Goal: Task Accomplishment & Management: Manage account settings

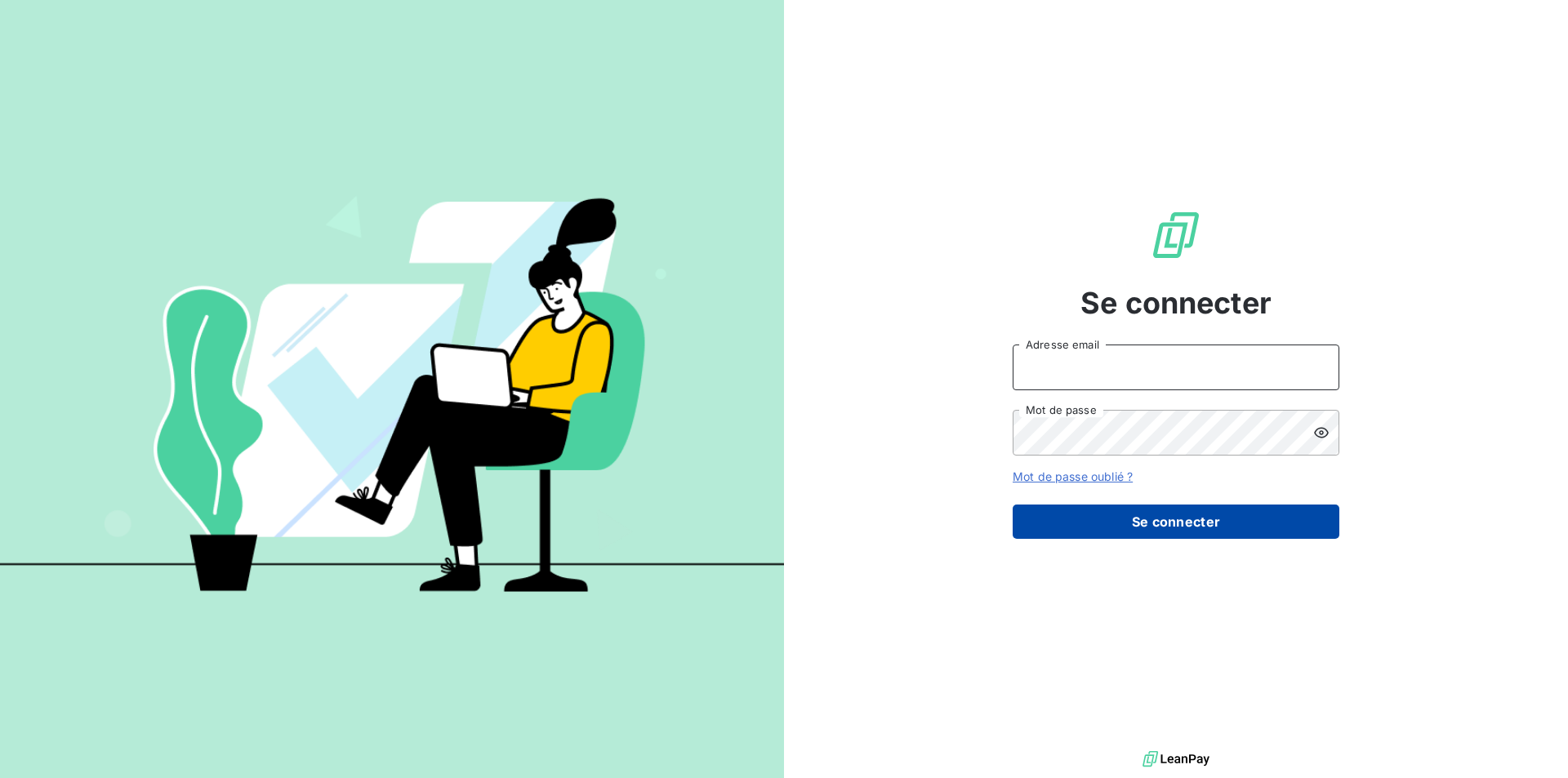
type input "[EMAIL_ADDRESS][DOMAIN_NAME]"
click at [1170, 520] on button "Se connecter" at bounding box center [1175, 521] width 326 height 34
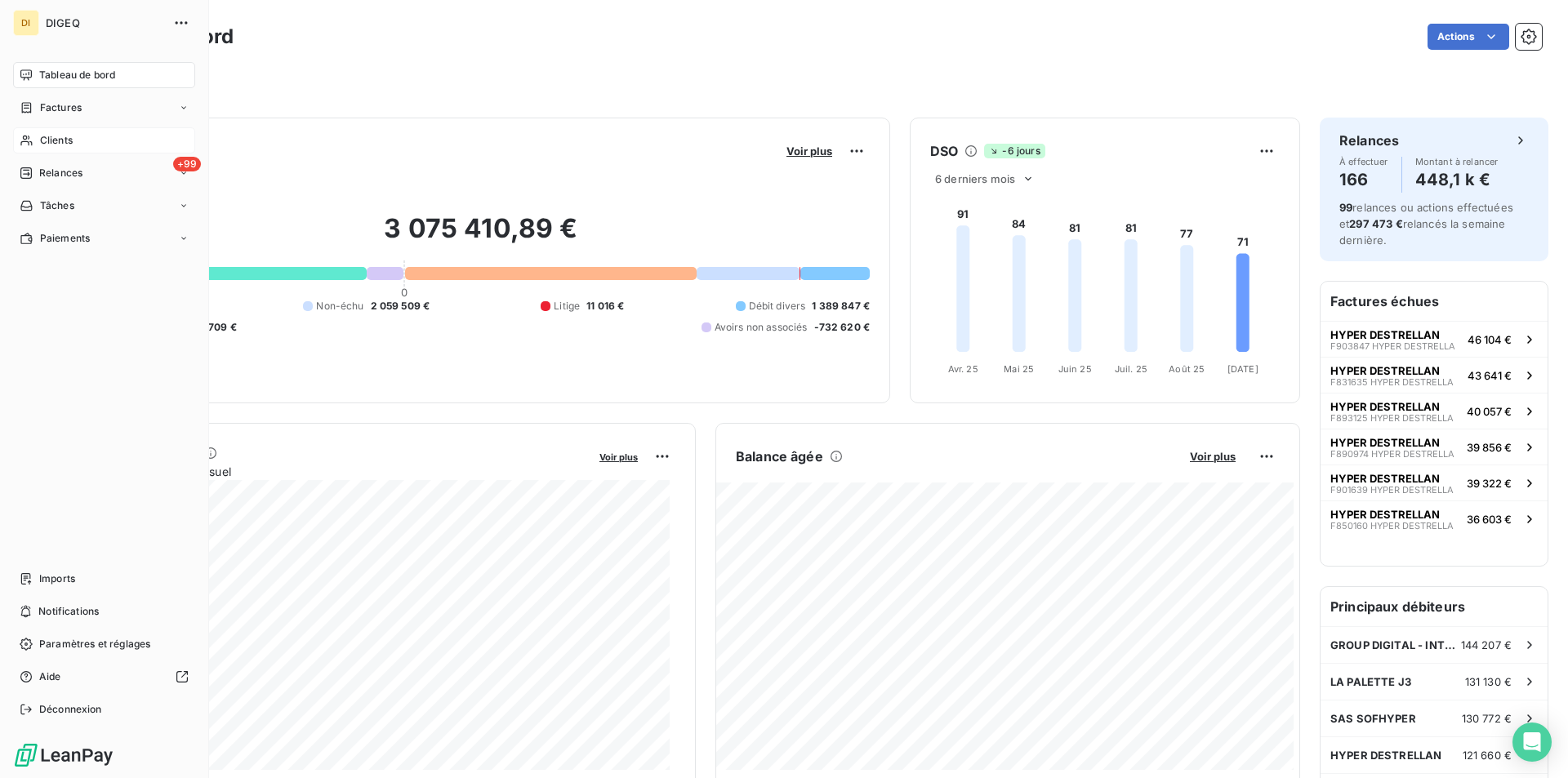
click at [71, 136] on span "Clients" at bounding box center [56, 140] width 33 height 14
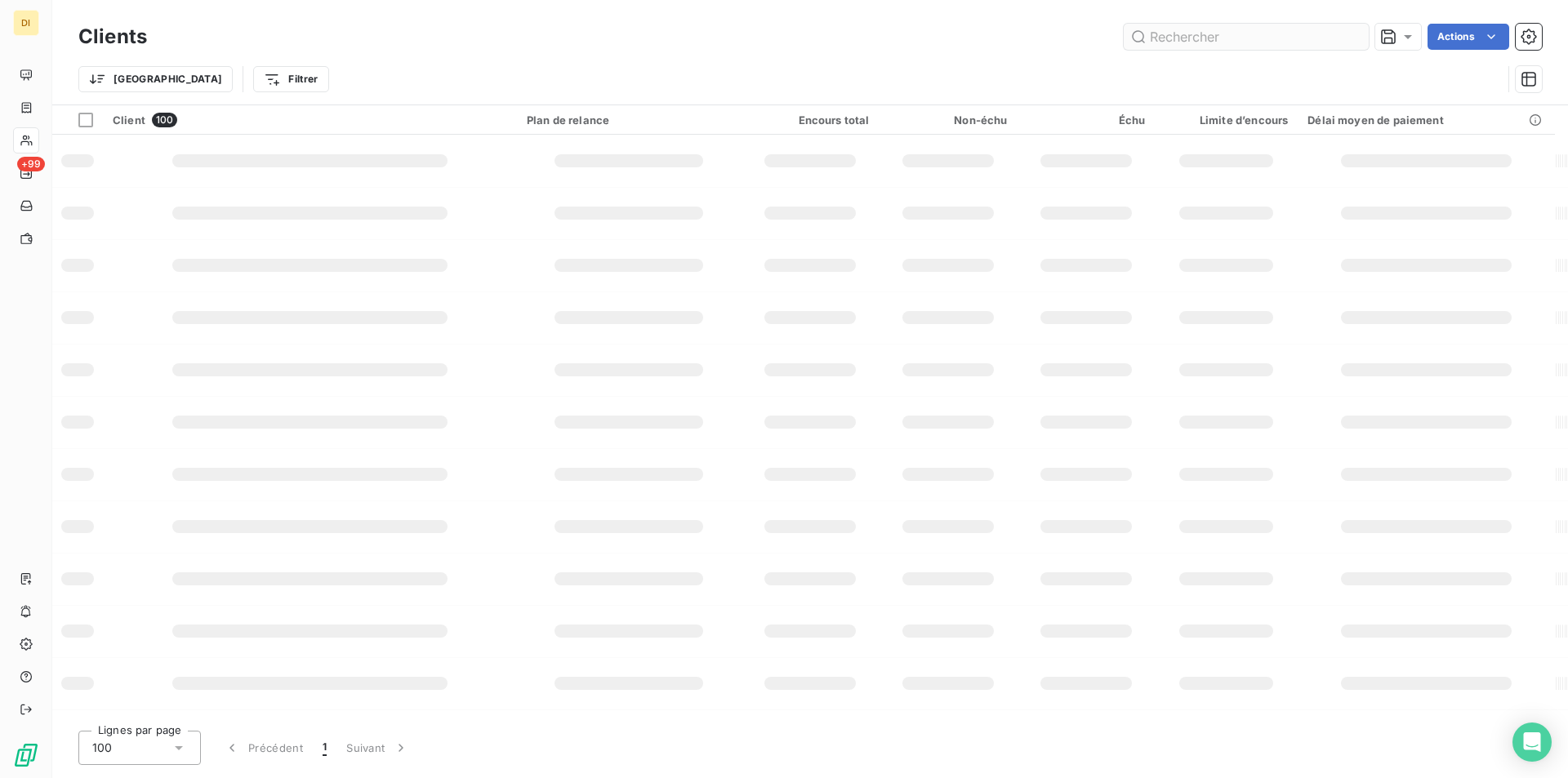
click at [1253, 33] on input "text" at bounding box center [1245, 36] width 245 height 26
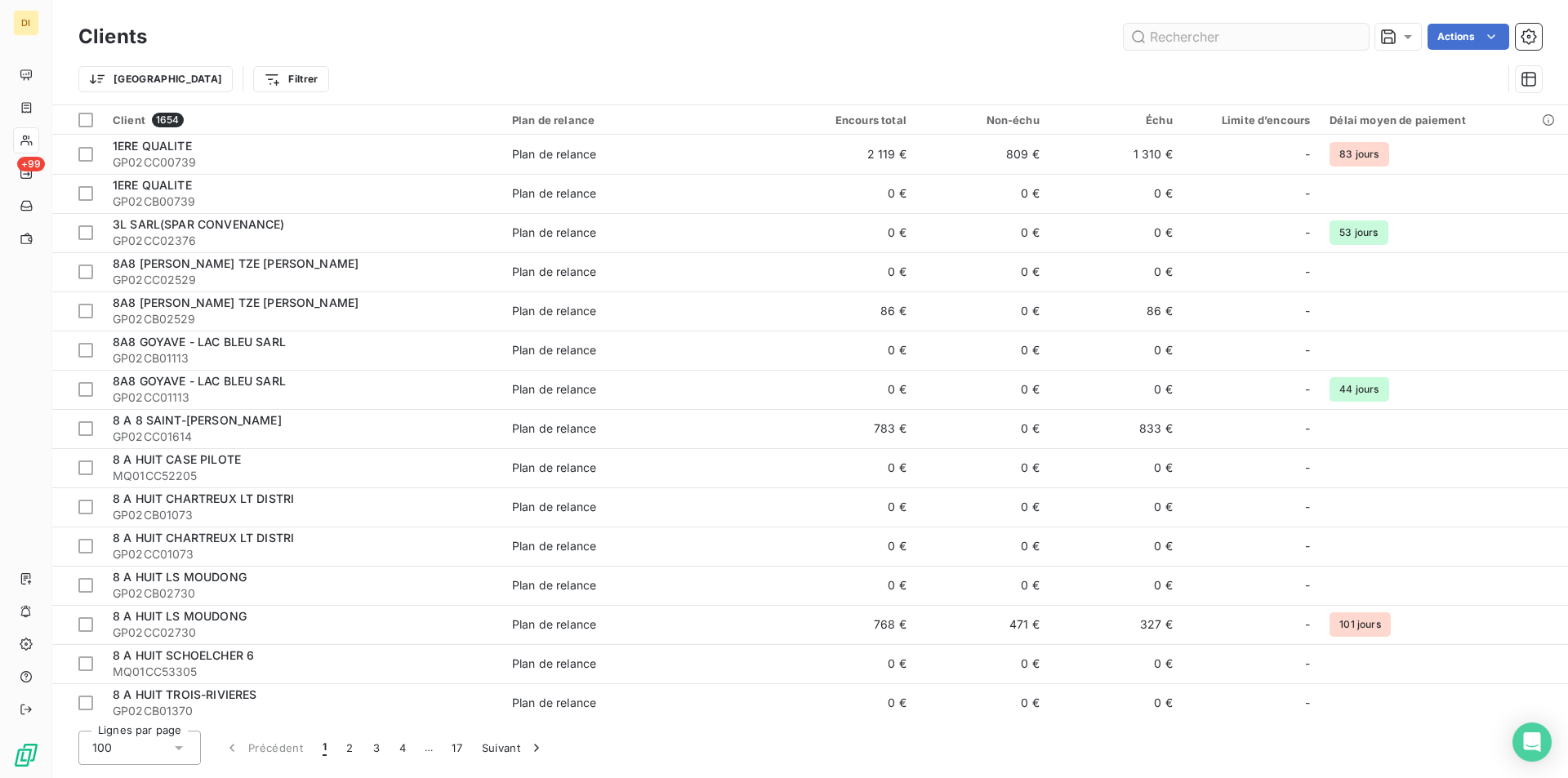
click at [1207, 34] on input "text" at bounding box center [1245, 36] width 245 height 26
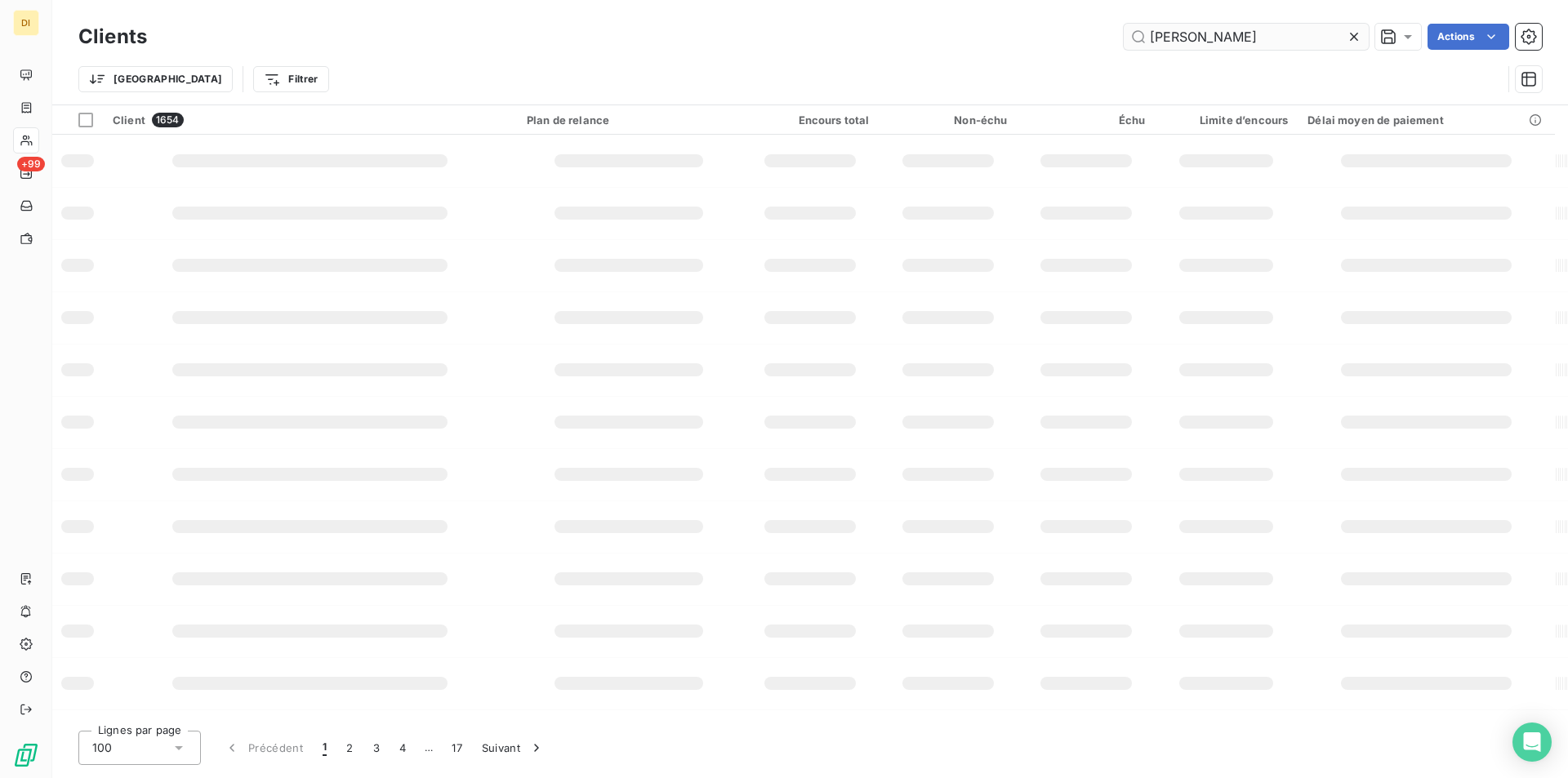
type input "[PERSON_NAME]"
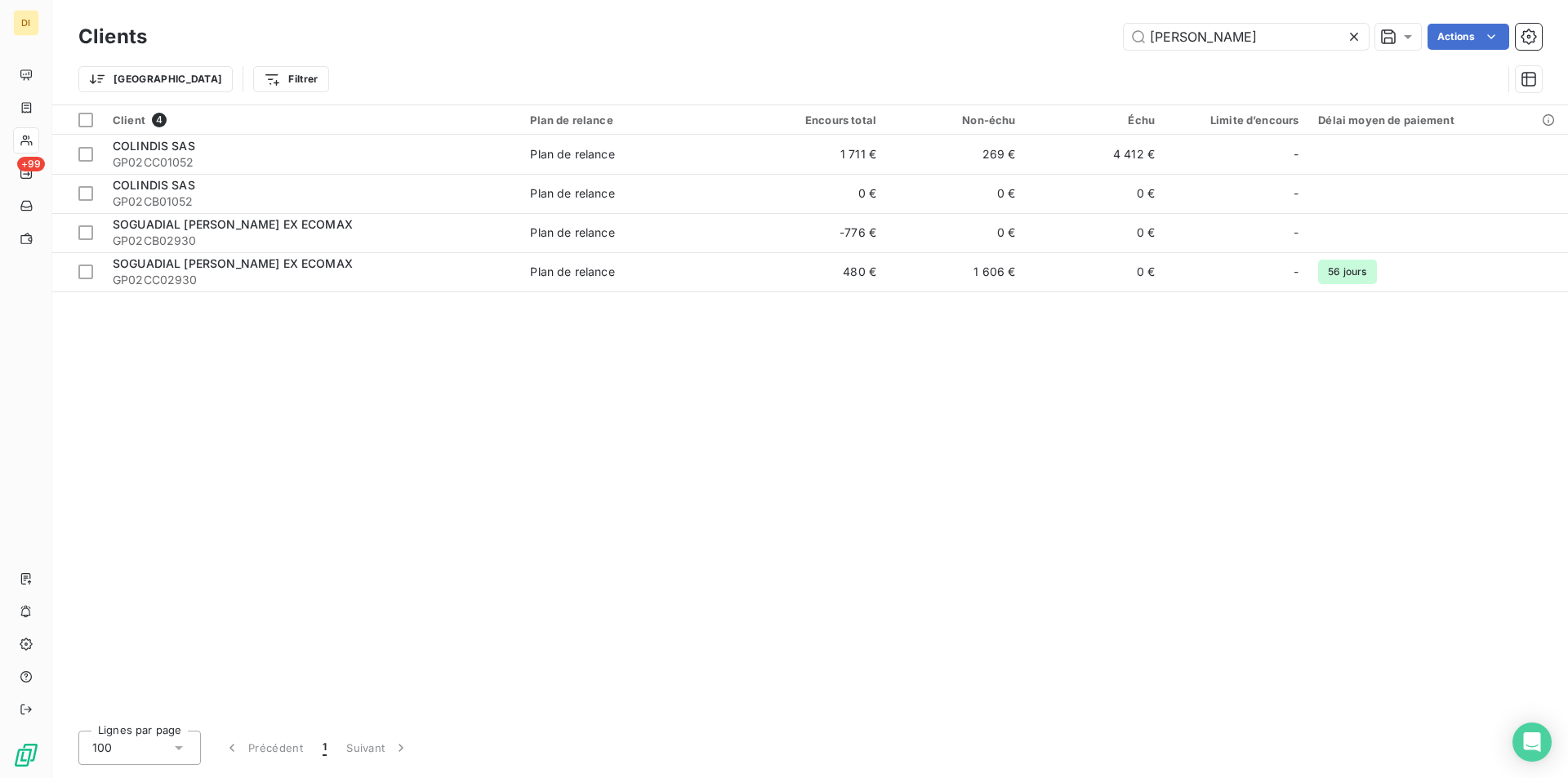
click at [1350, 37] on icon at bounding box center [1354, 37] width 16 height 16
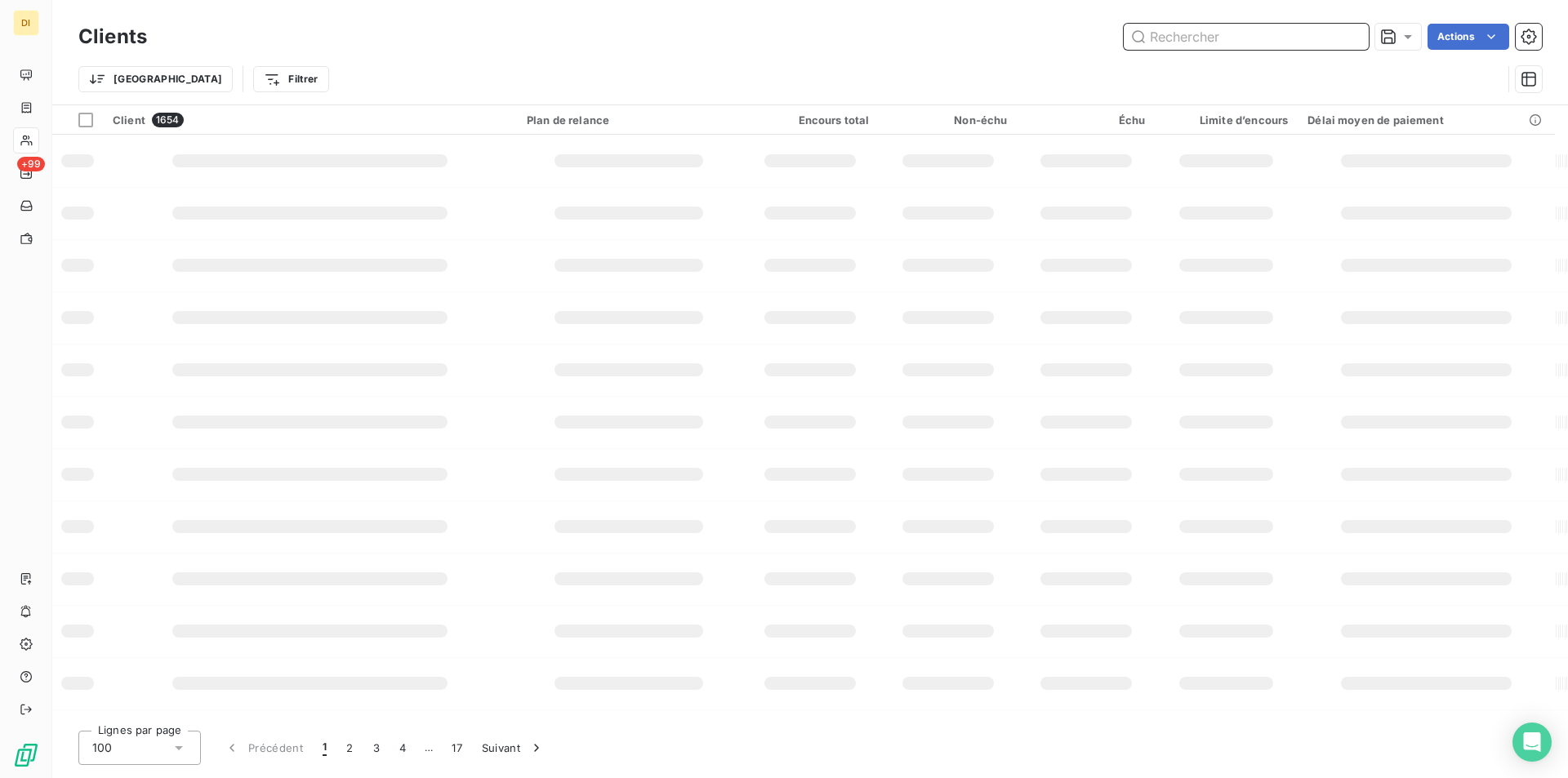
click at [1223, 38] on input "text" at bounding box center [1245, 36] width 245 height 26
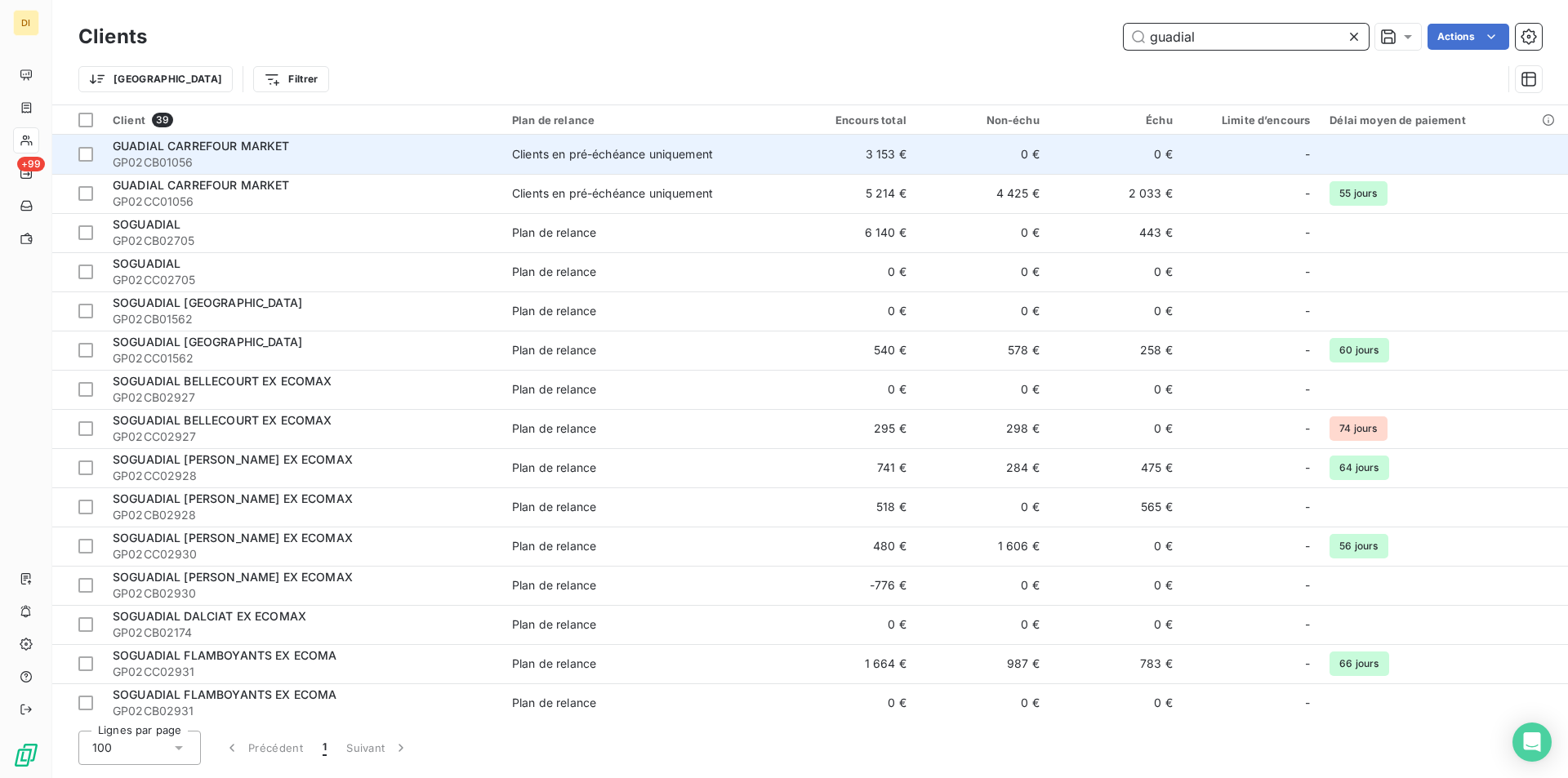
type input "guadial"
click at [605, 163] on div "Clients en pré-échéance uniquement" at bounding box center [612, 155] width 201 height 16
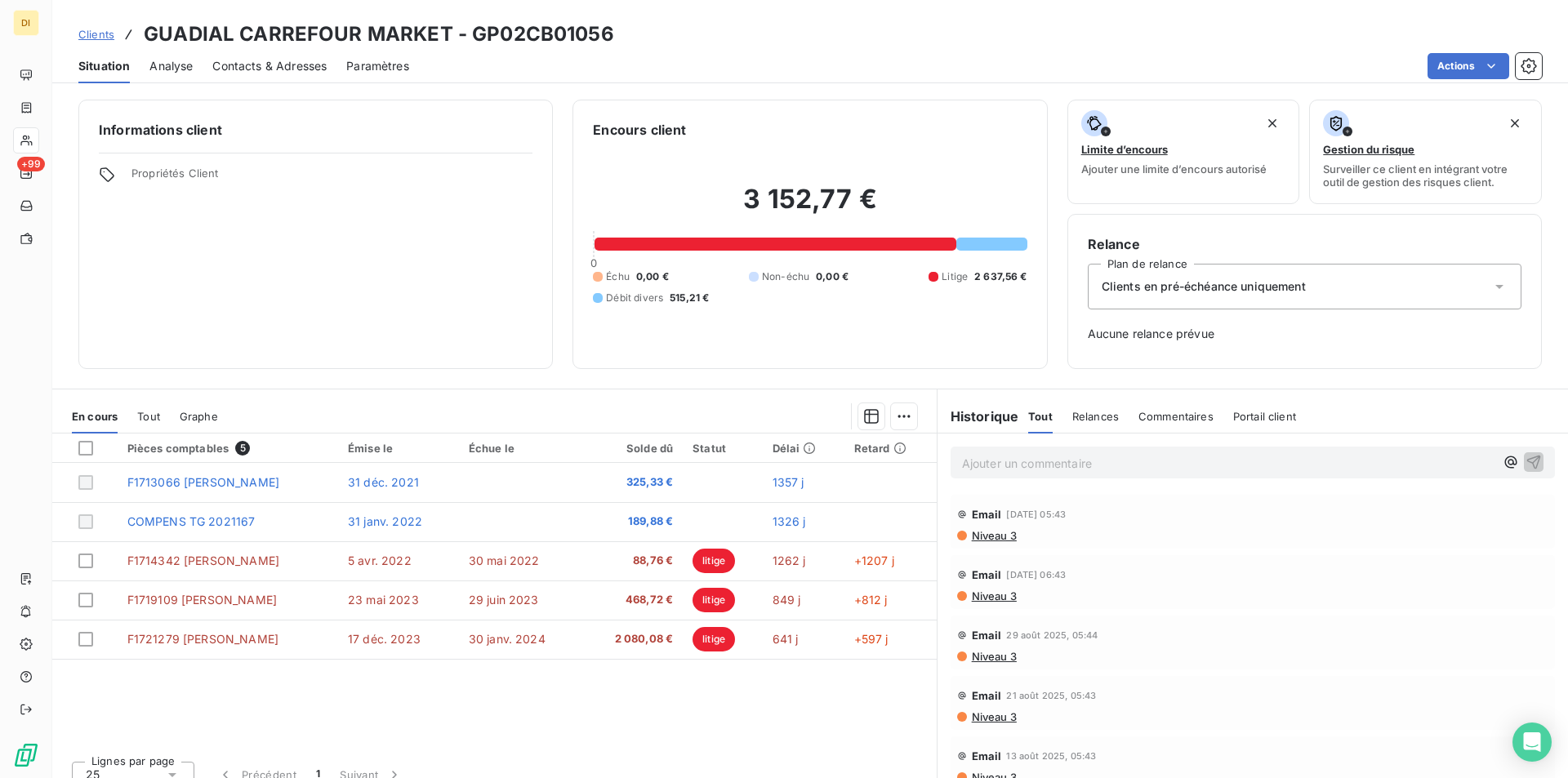
click at [267, 62] on span "Contacts & Adresses" at bounding box center [269, 66] width 114 height 16
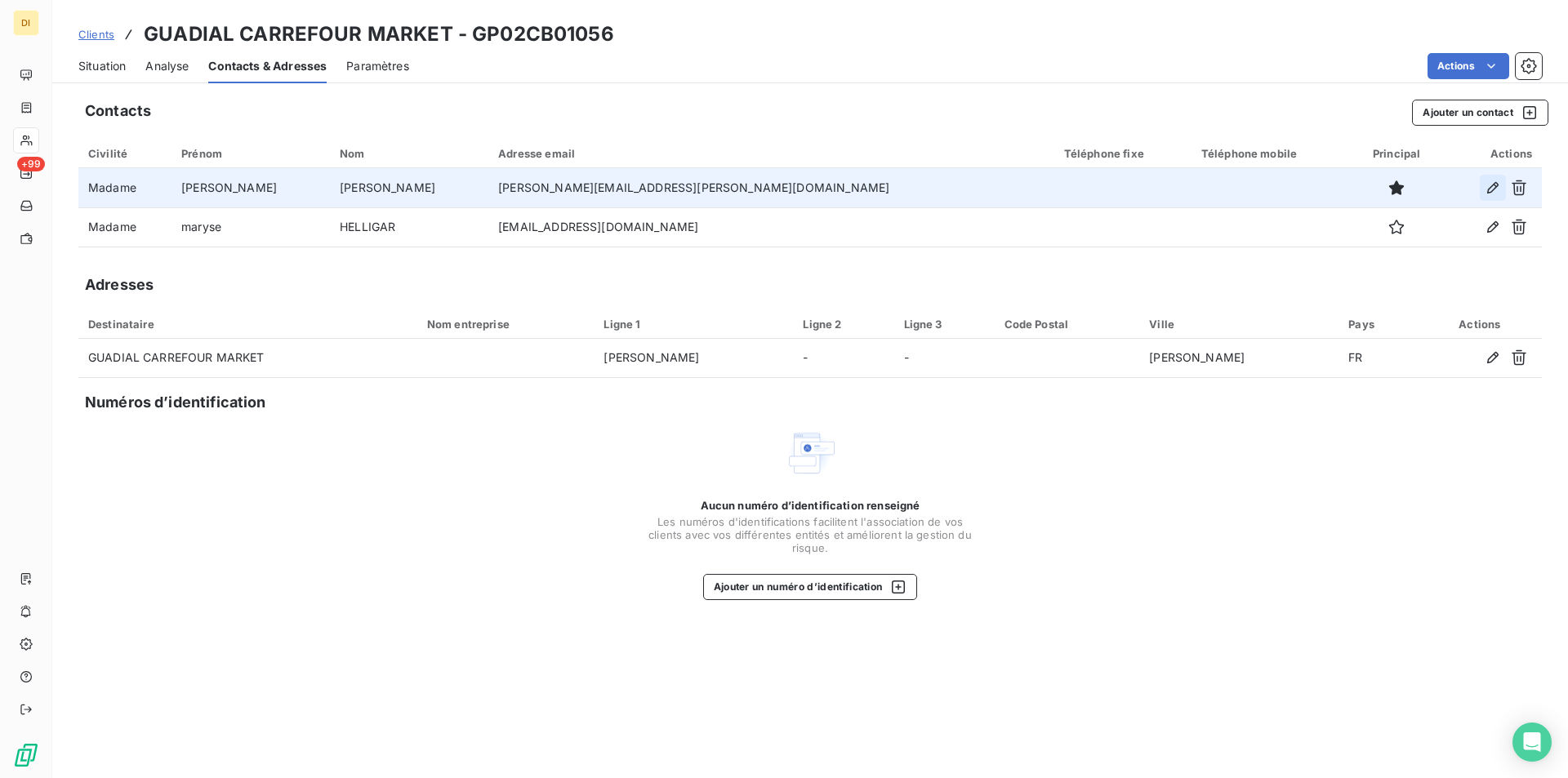
click at [1492, 187] on icon "button" at bounding box center [1493, 188] width 16 height 16
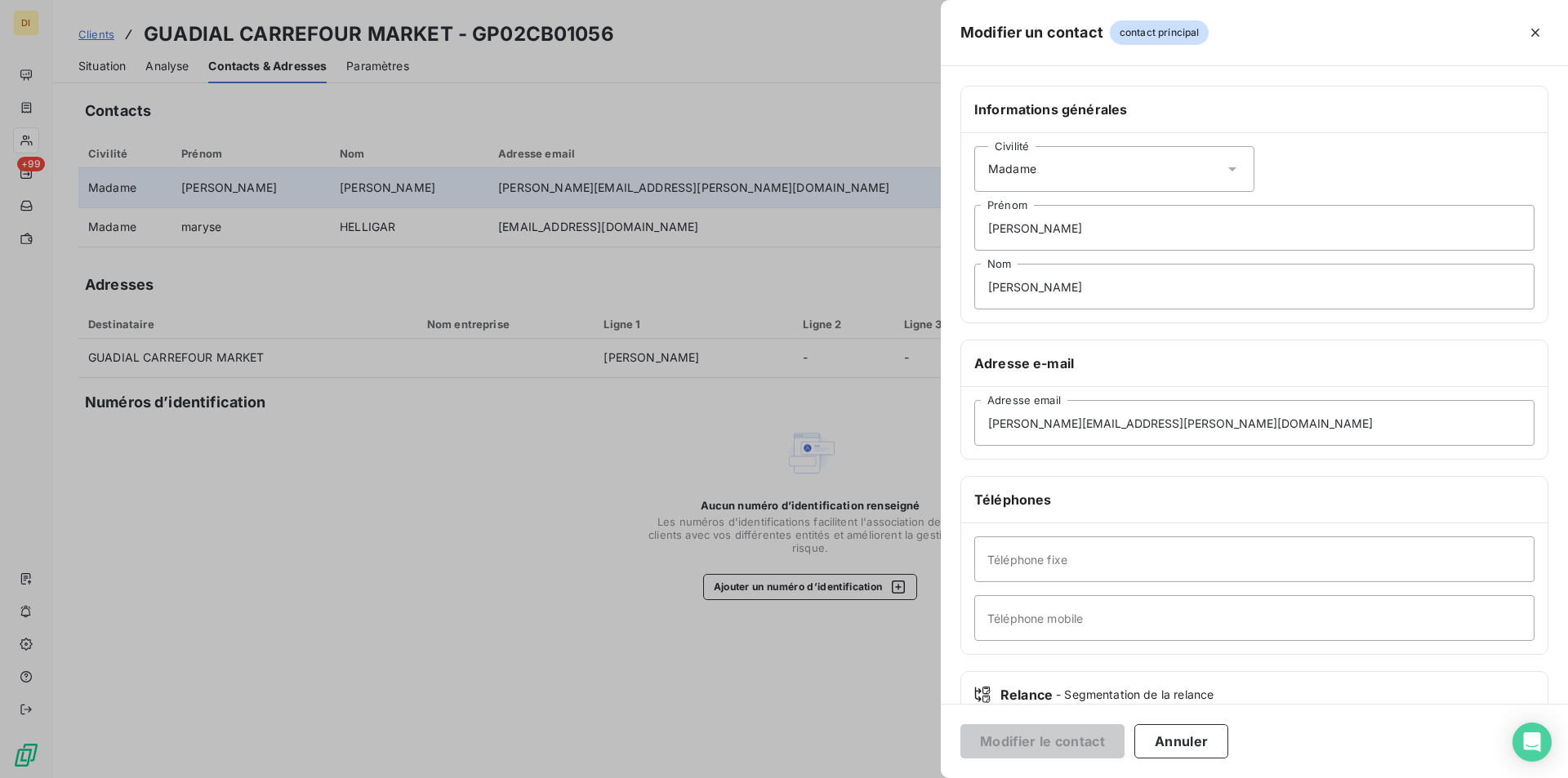
click at [606, 109] on div at bounding box center [784, 389] width 1568 height 778
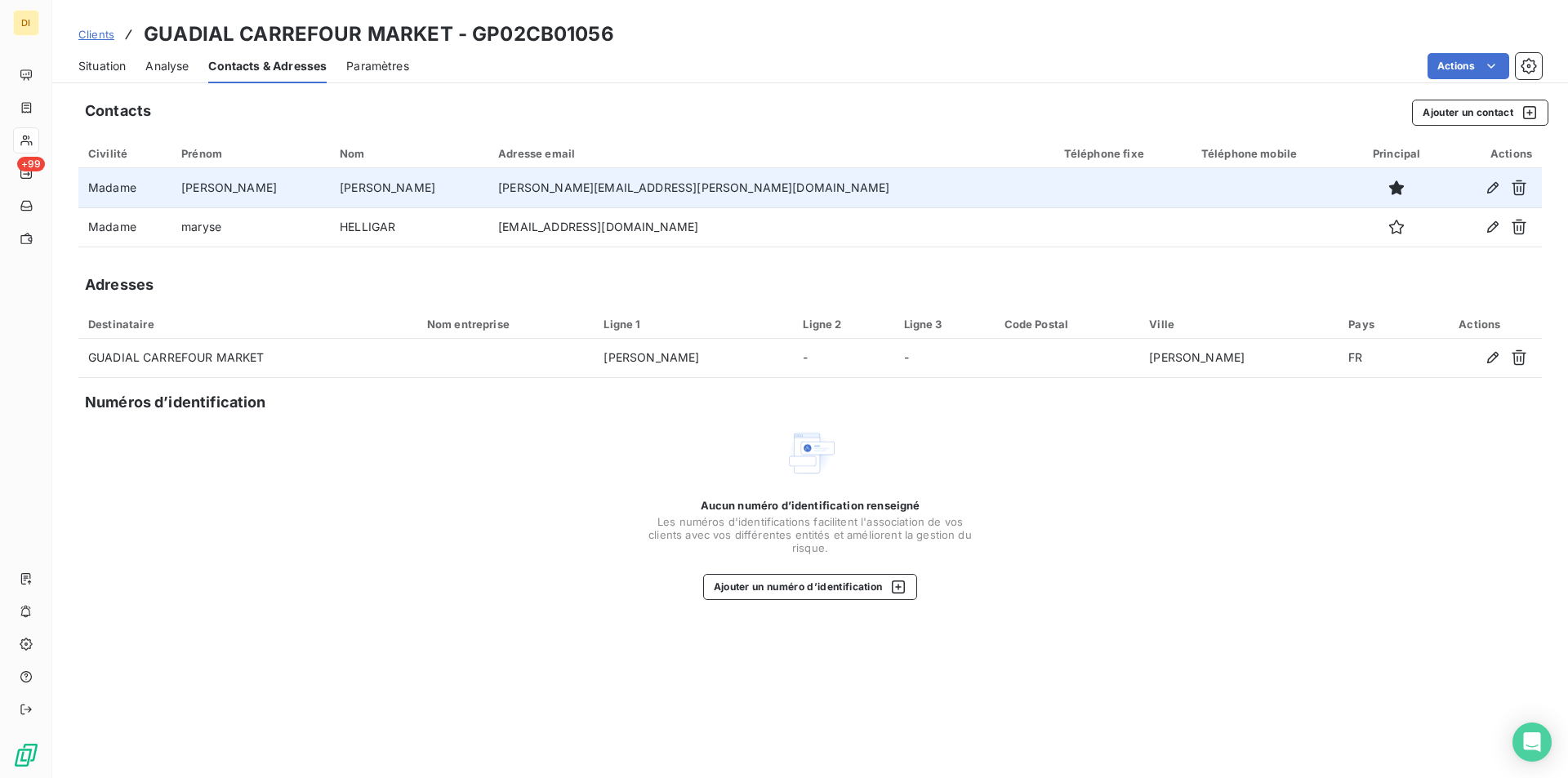
click at [95, 58] on span "Situation" at bounding box center [102, 66] width 47 height 16
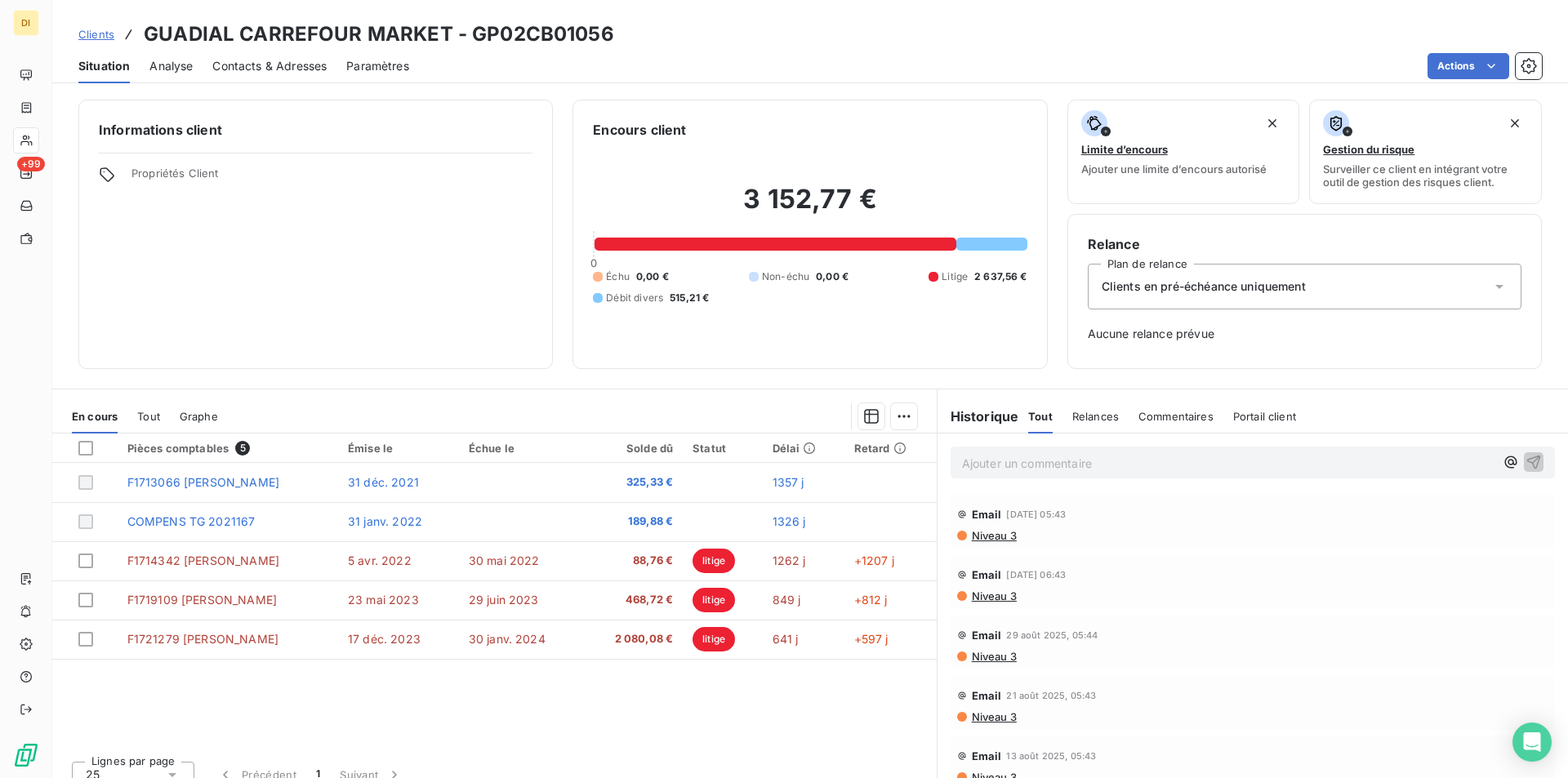
click at [982, 537] on span "Niveau 3" at bounding box center [992, 535] width 46 height 13
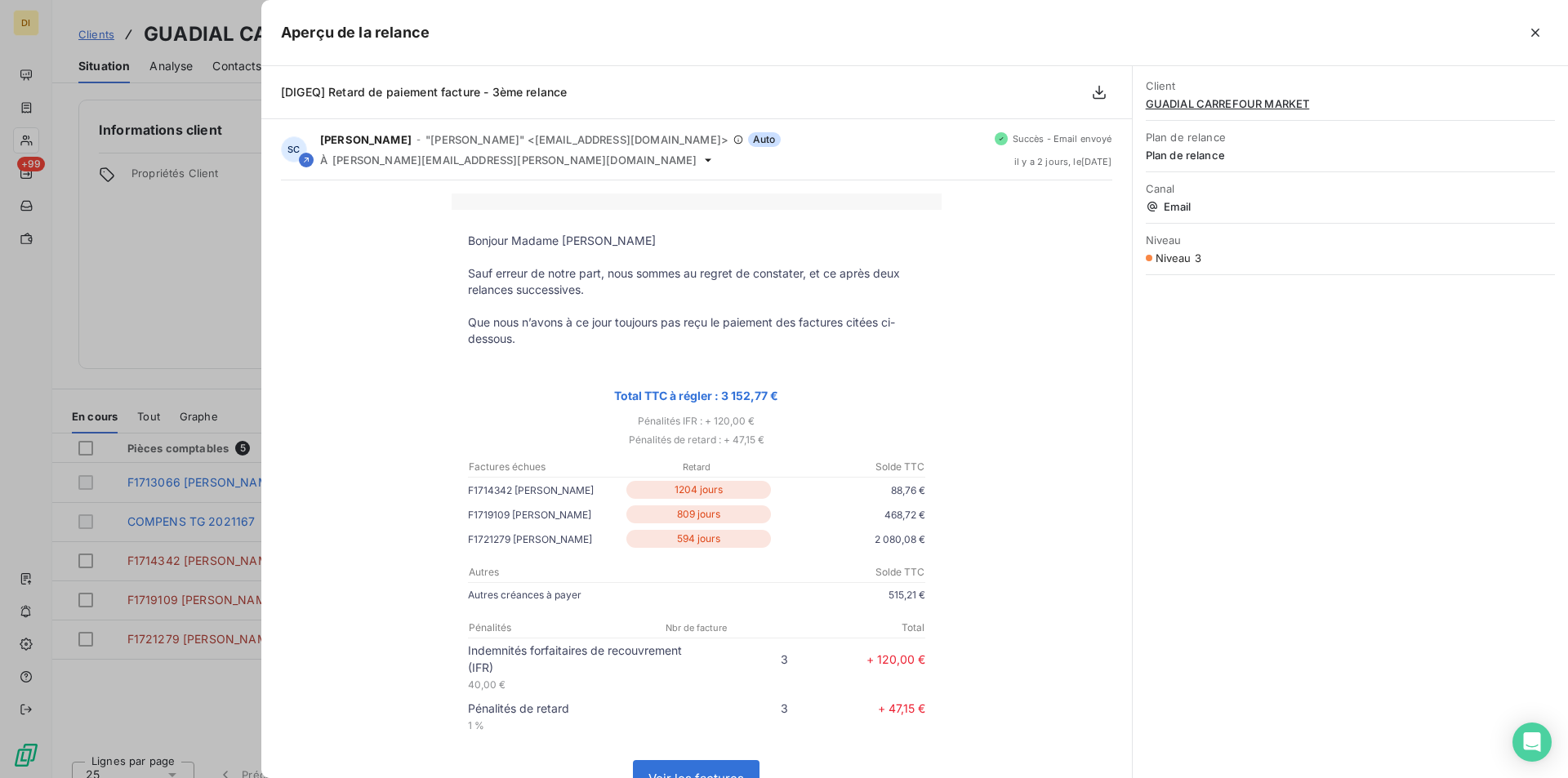
click at [183, 265] on div at bounding box center [784, 389] width 1568 height 778
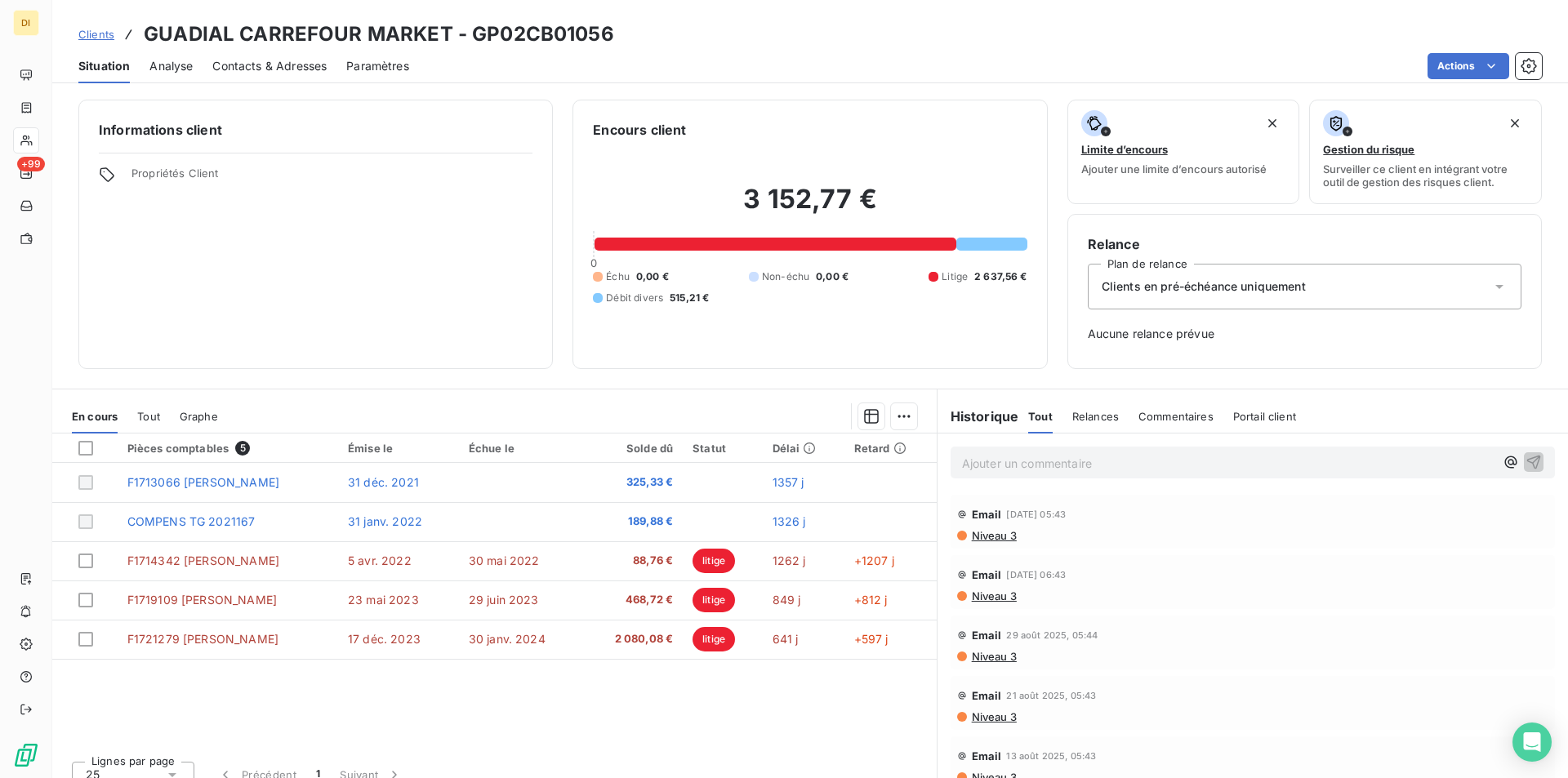
click at [100, 32] on span "Clients" at bounding box center [97, 34] width 36 height 13
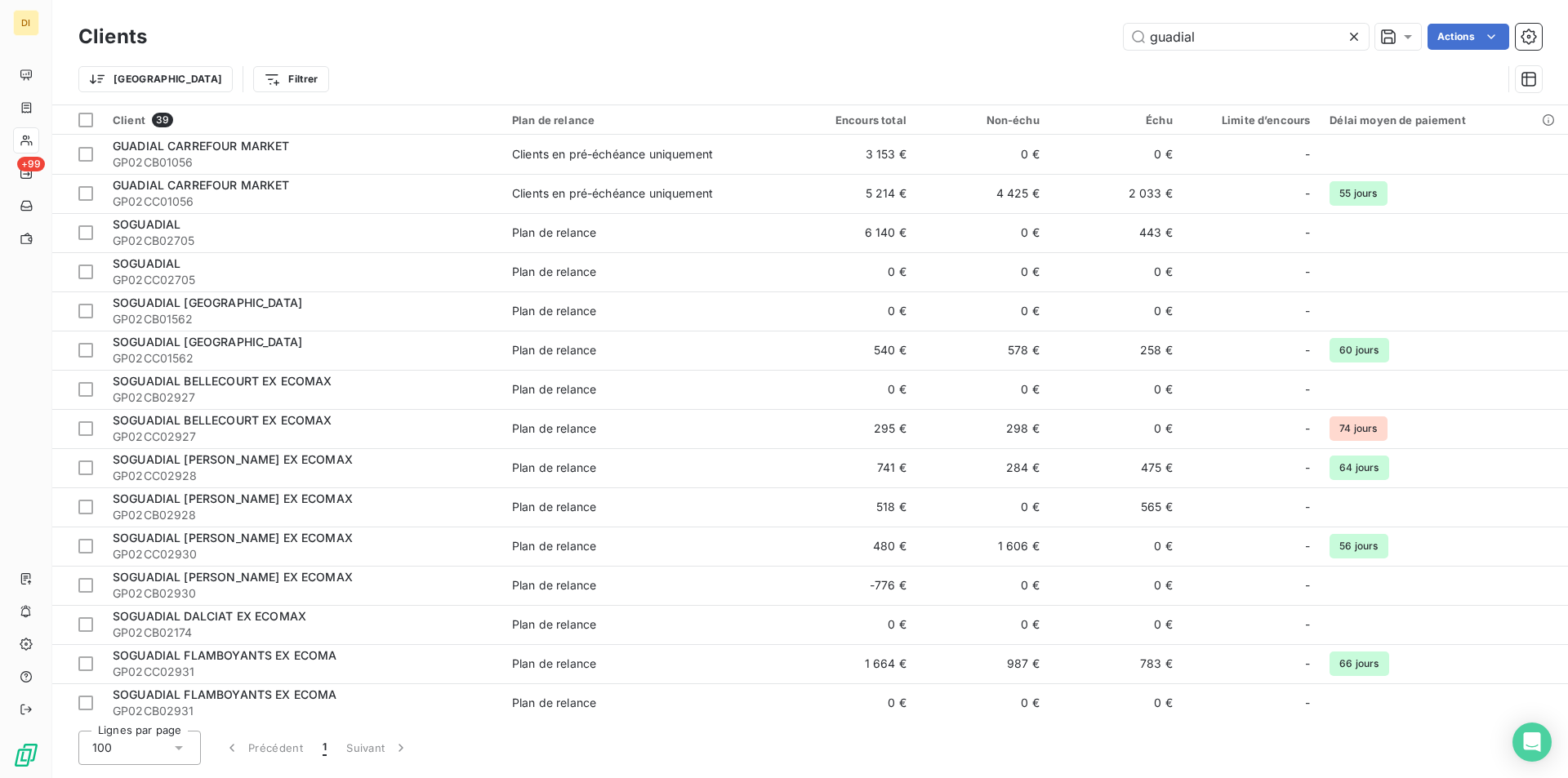
click at [1352, 38] on icon at bounding box center [1353, 36] width 8 height 8
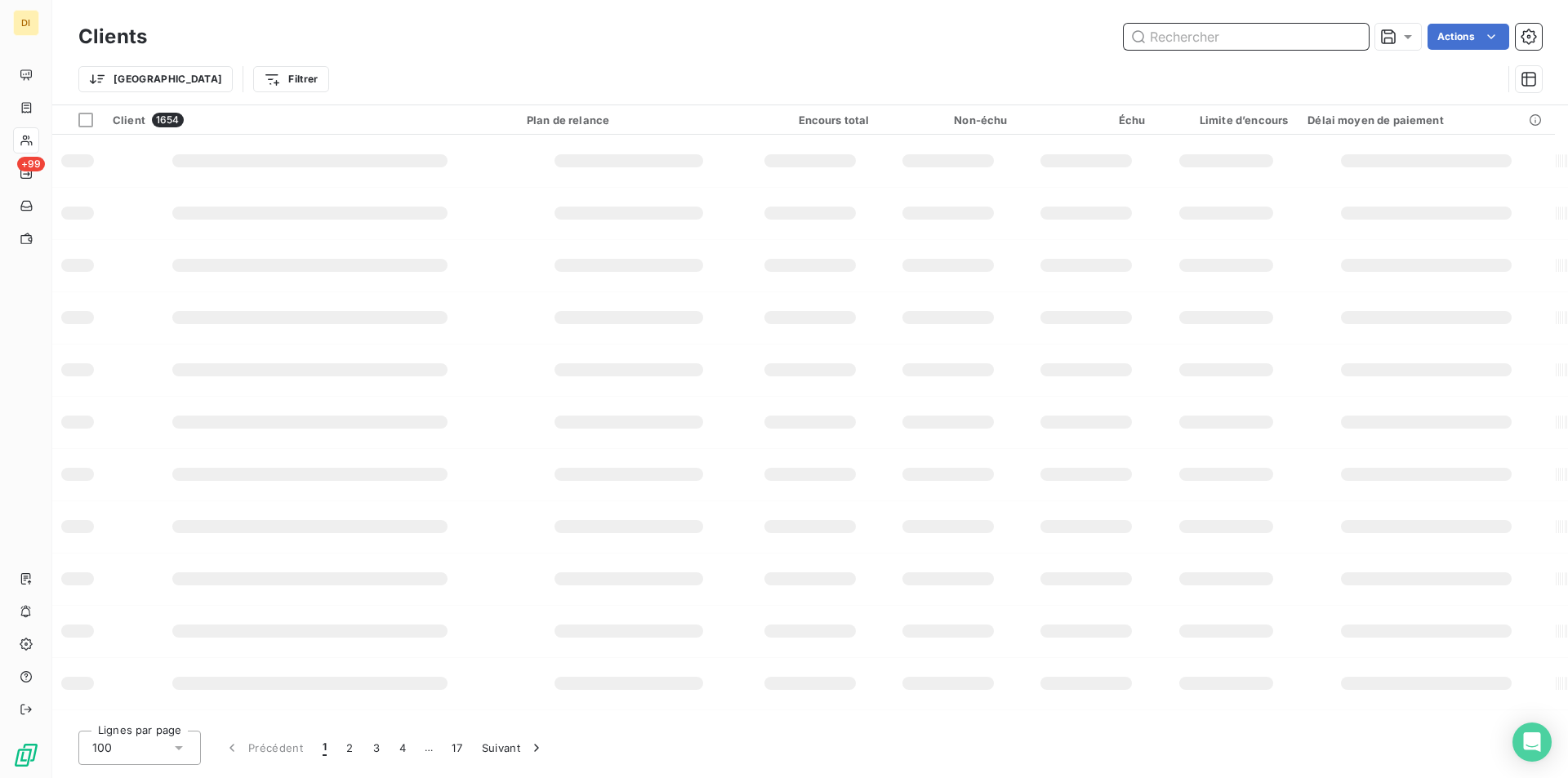
click at [1247, 42] on input "text" at bounding box center [1245, 36] width 245 height 26
type input "moule"
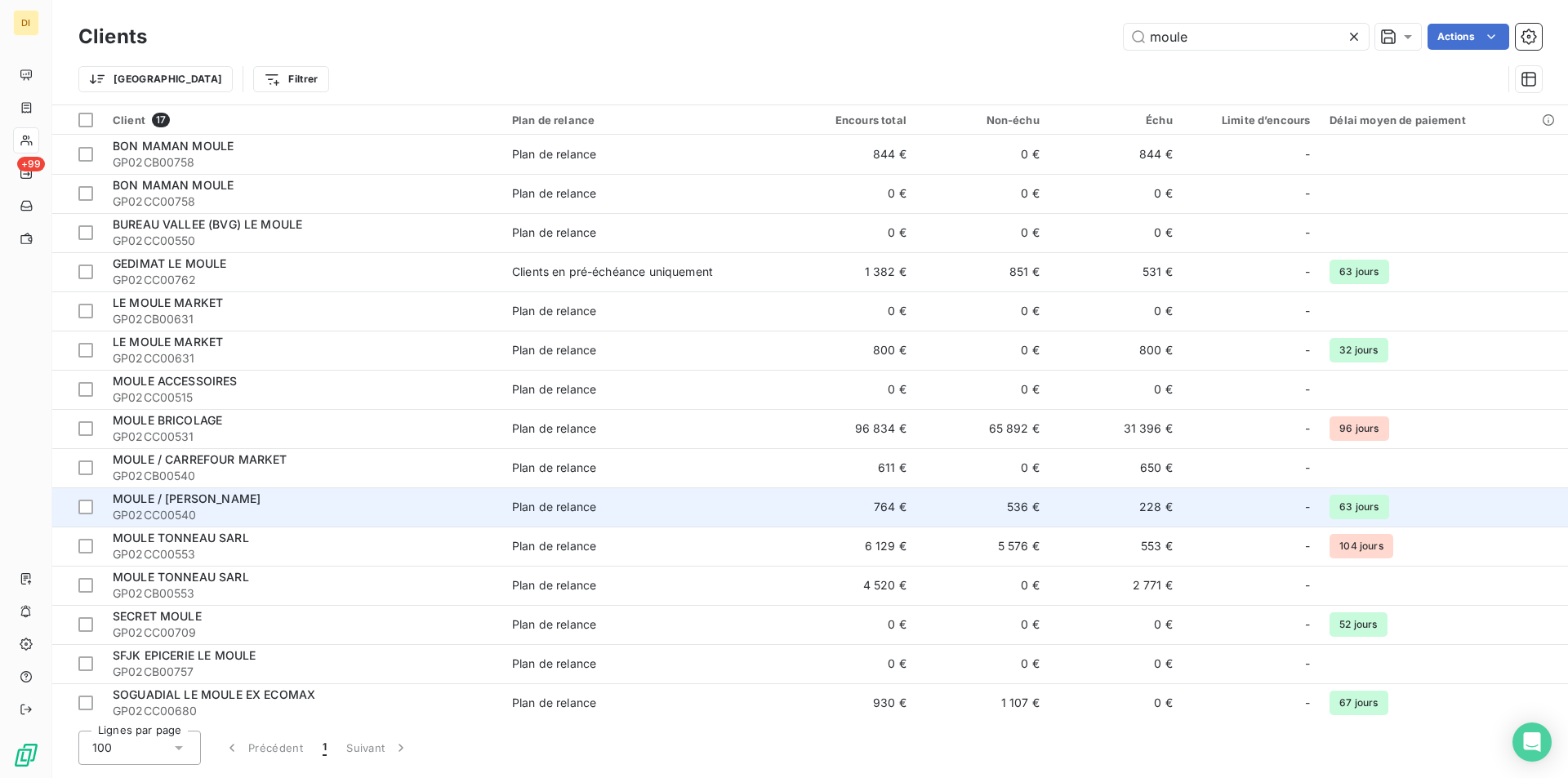
click at [386, 507] on span "GP02CC00540" at bounding box center [303, 515] width 380 height 16
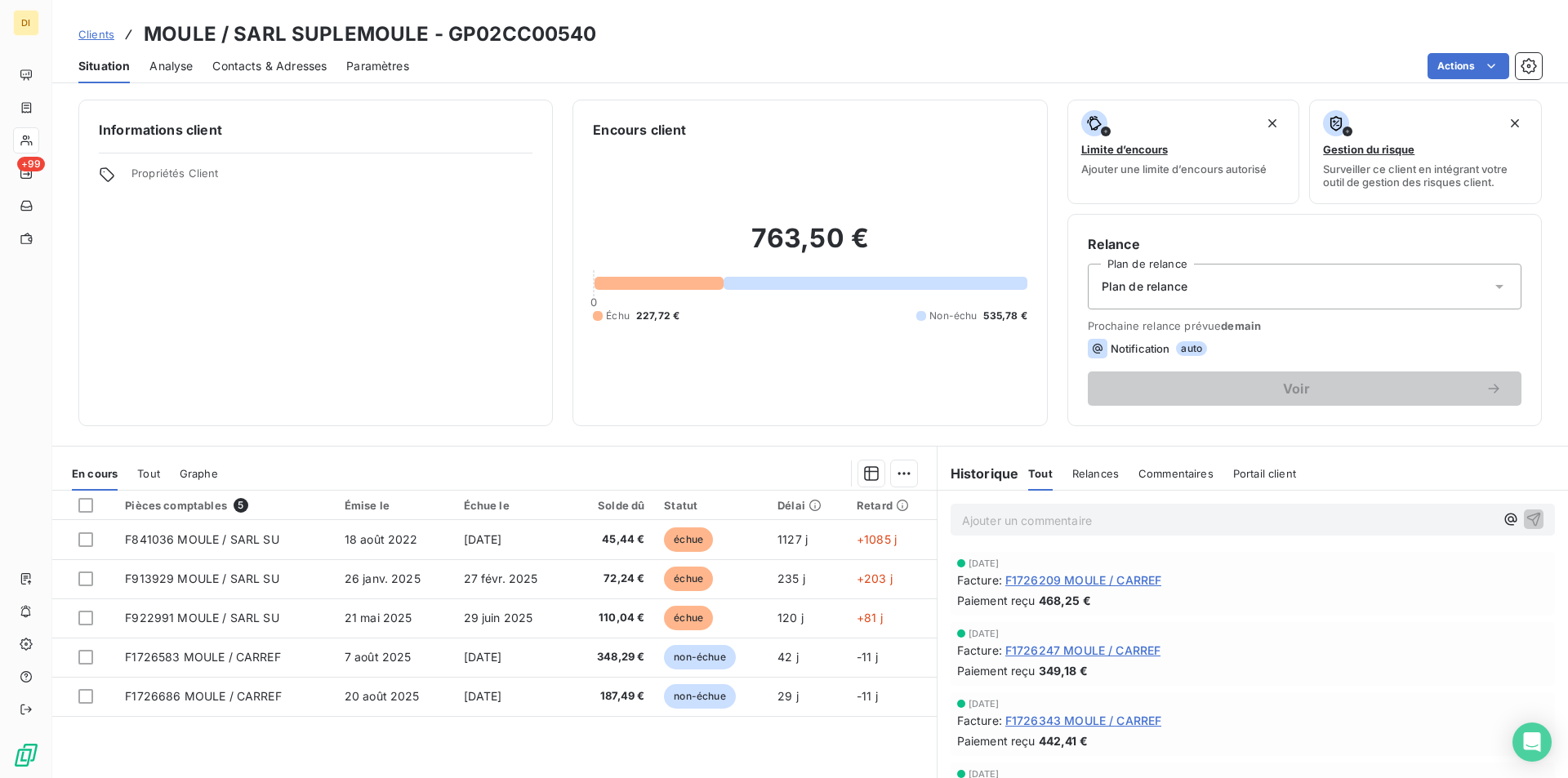
click at [245, 70] on span "Contacts & Adresses" at bounding box center [269, 66] width 114 height 16
